Goal: Information Seeking & Learning: Find specific page/section

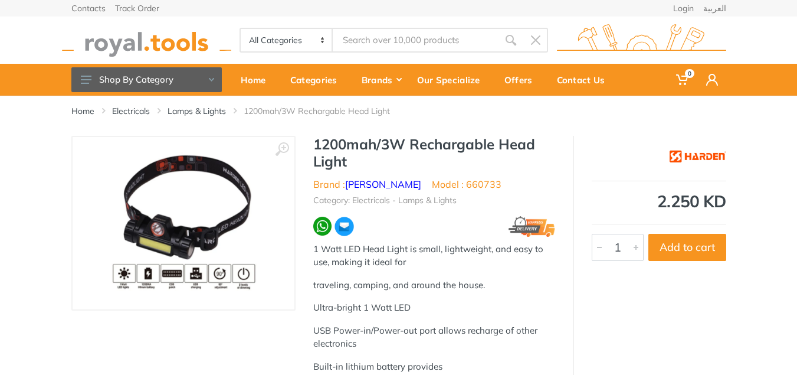
click at [399, 41] on input "Site search" at bounding box center [415, 40] width 165 height 25
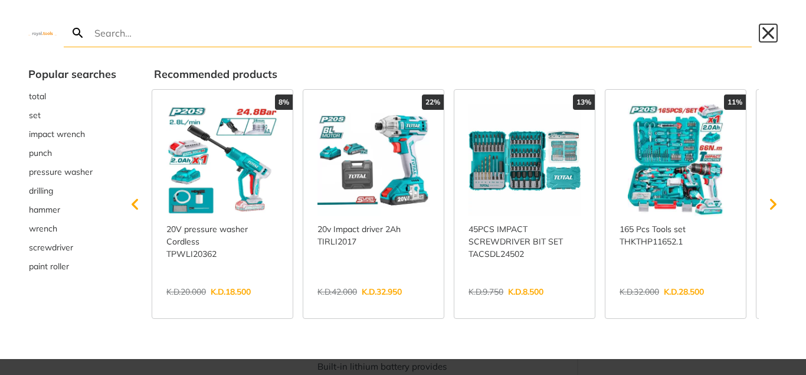
click at [771, 34] on button "Close" at bounding box center [768, 33] width 19 height 19
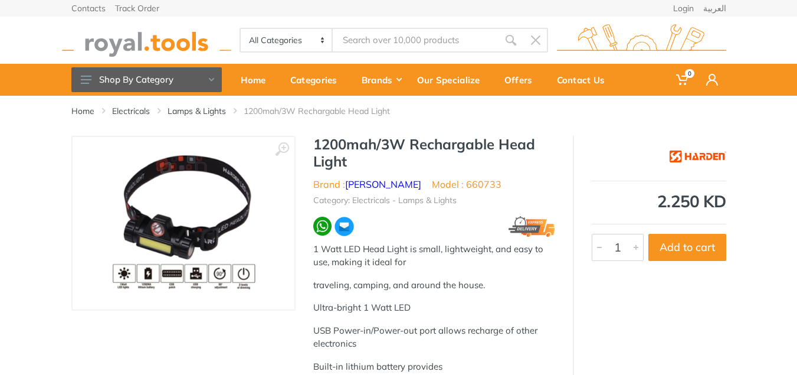
click at [410, 38] on input "Site search" at bounding box center [415, 40] width 165 height 25
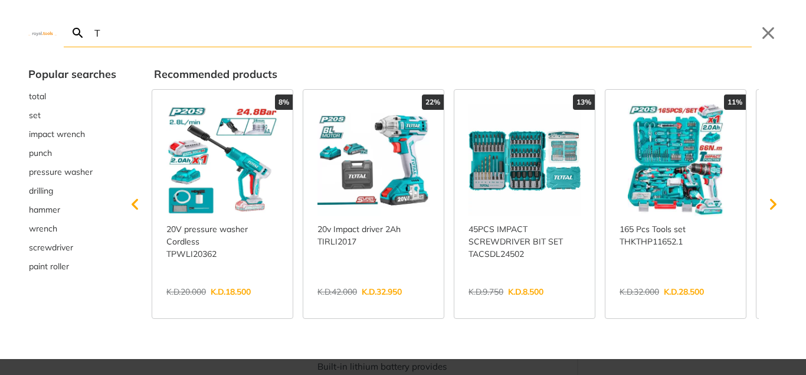
type input "TO"
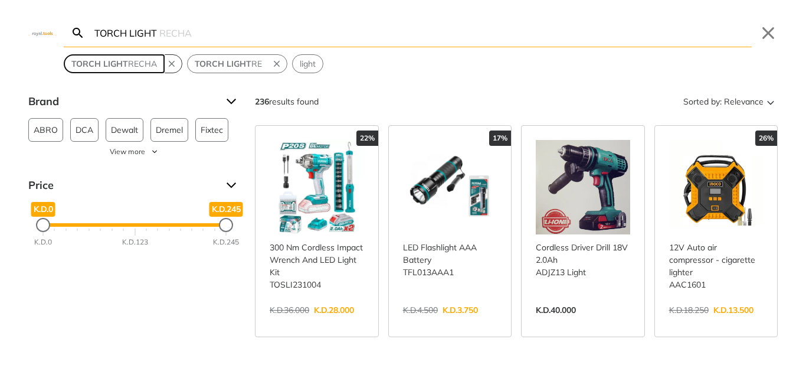
click at [106, 63] on strong "TORCH LIGHT" at bounding box center [99, 63] width 57 height 11
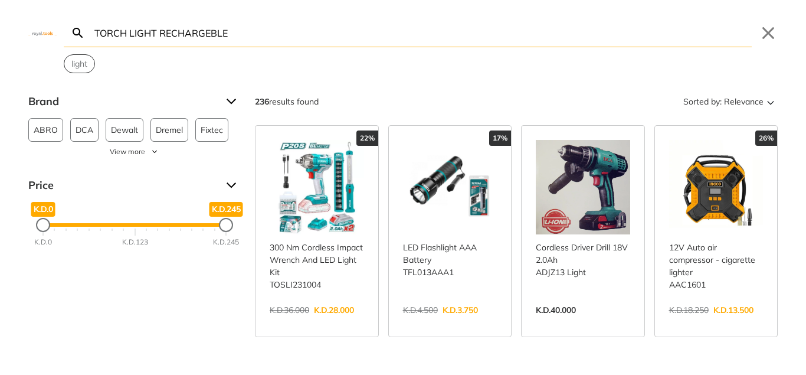
type input "TORCH LIGHT RECHARGEBLE"
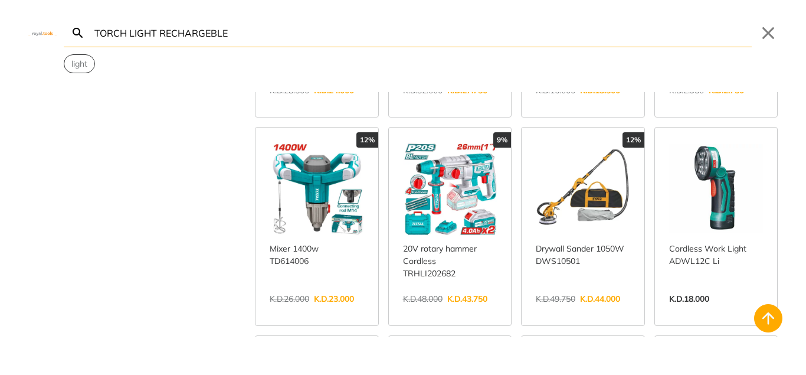
scroll to position [767, 0]
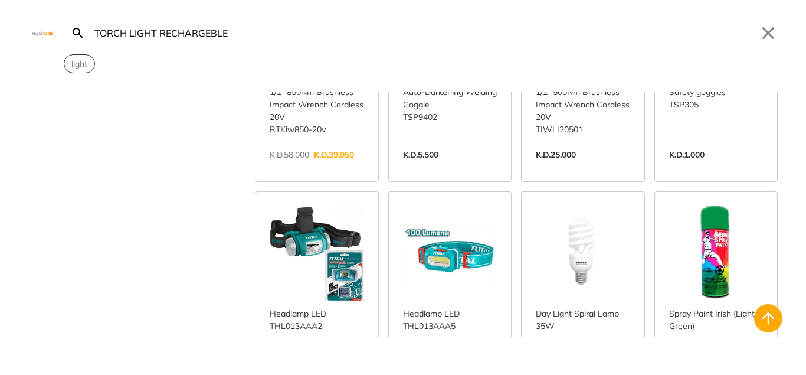
scroll to position [1770, 0]
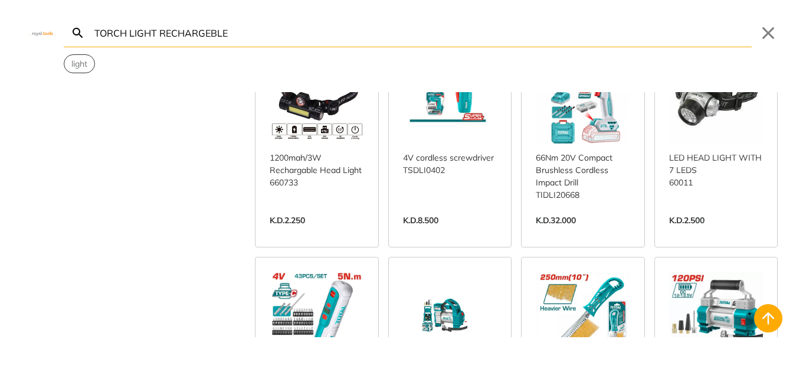
scroll to position [2124, 0]
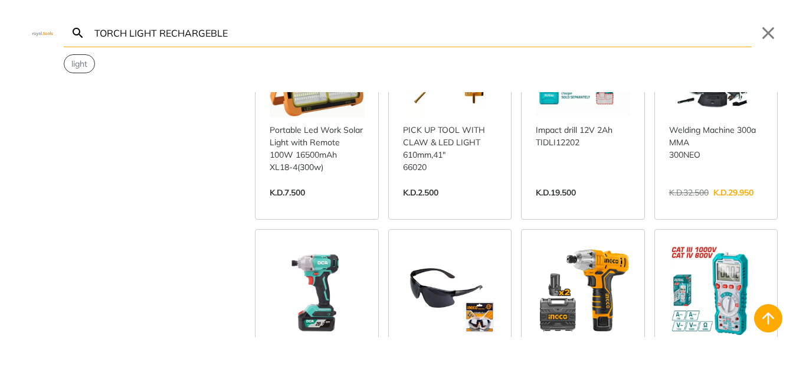
scroll to position [3127, 0]
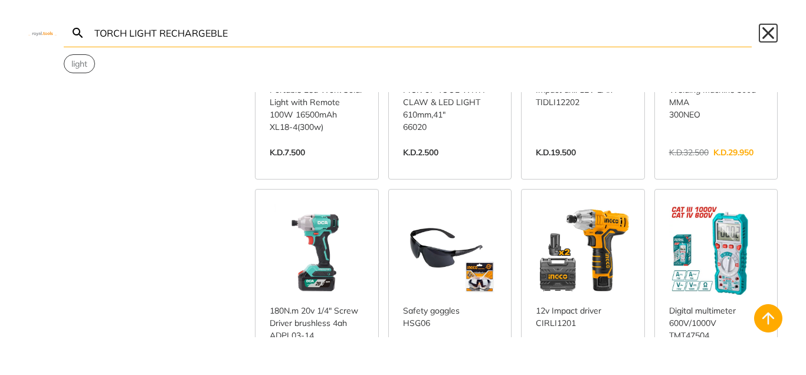
click at [766, 31] on button "Close" at bounding box center [768, 33] width 19 height 19
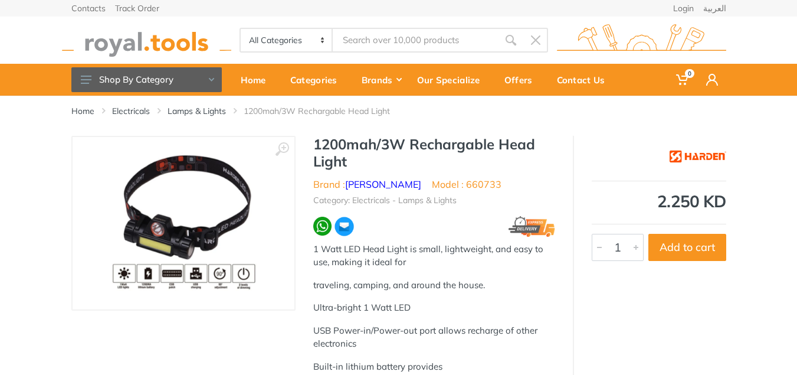
click at [371, 38] on input "Site search" at bounding box center [415, 40] width 165 height 25
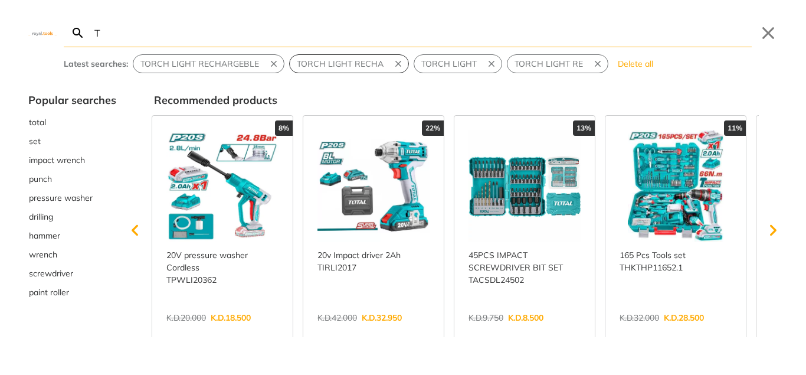
type input "TO"
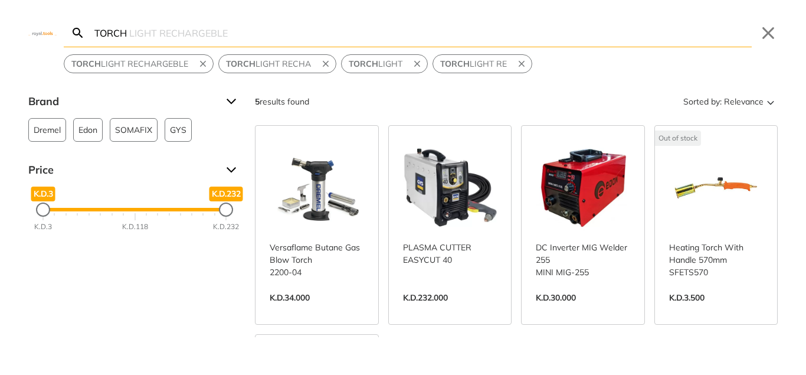
type input "TORCH"
